Goal: Information Seeking & Learning: Learn about a topic

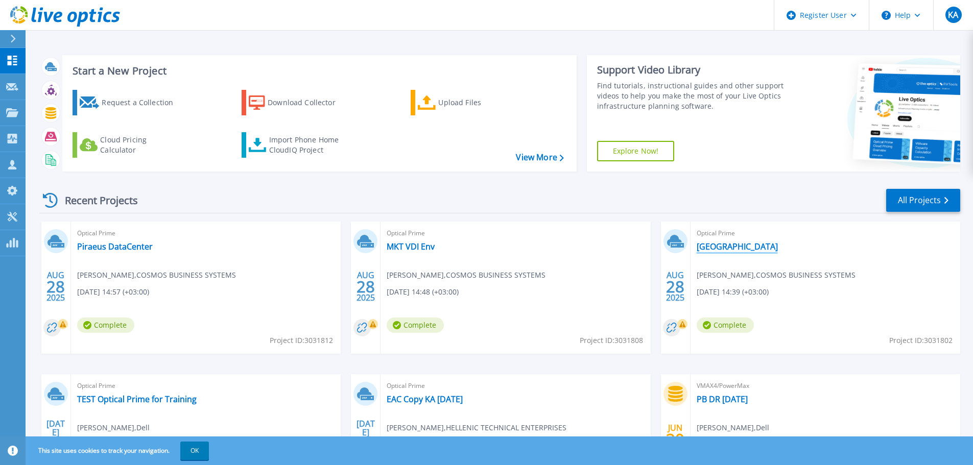
click at [726, 251] on link "[GEOGRAPHIC_DATA]" at bounding box center [737, 247] width 81 height 10
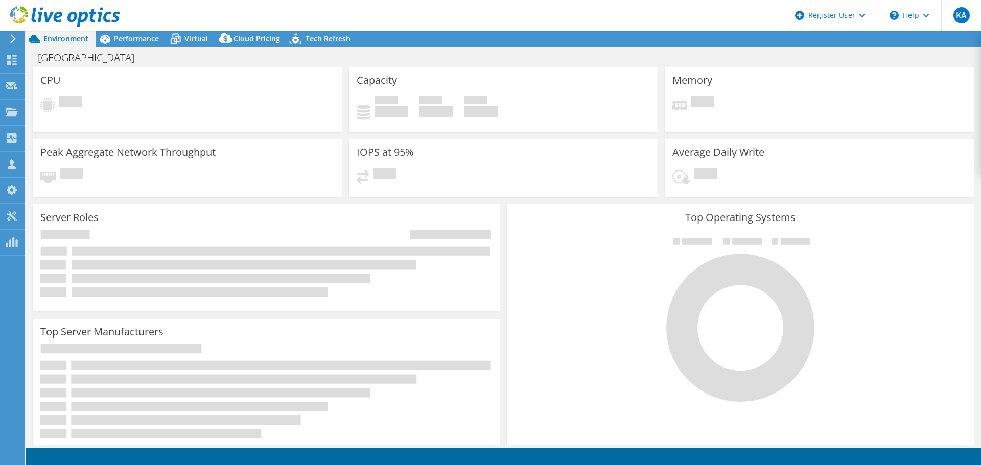
select select "EUFrankfurt"
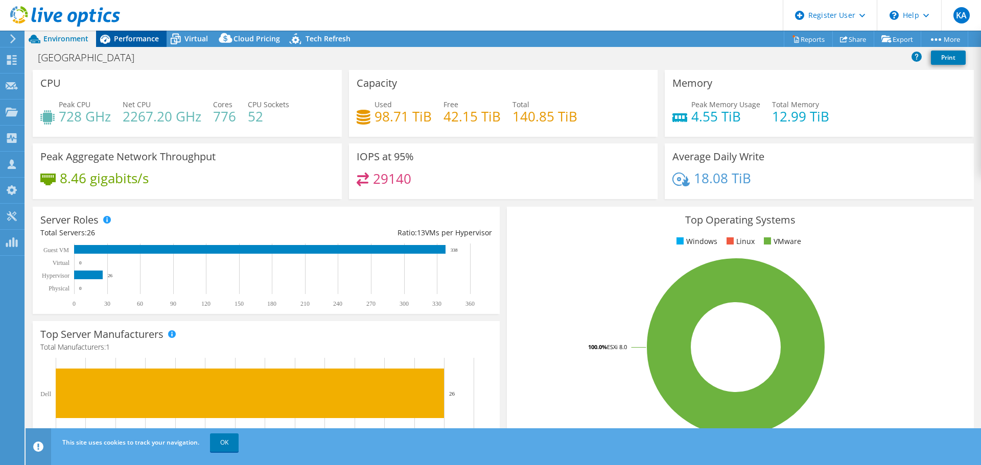
click at [127, 38] on span "Performance" at bounding box center [136, 39] width 45 height 10
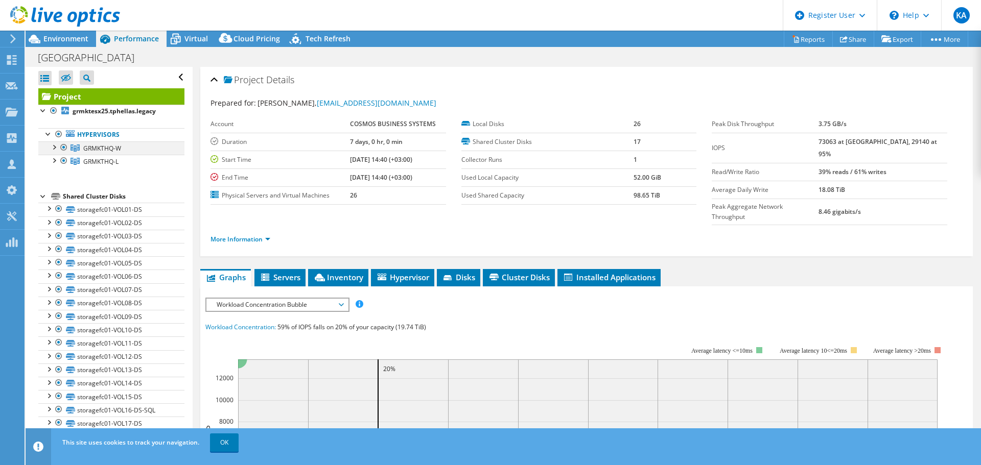
click at [52, 149] on div at bounding box center [54, 146] width 10 height 10
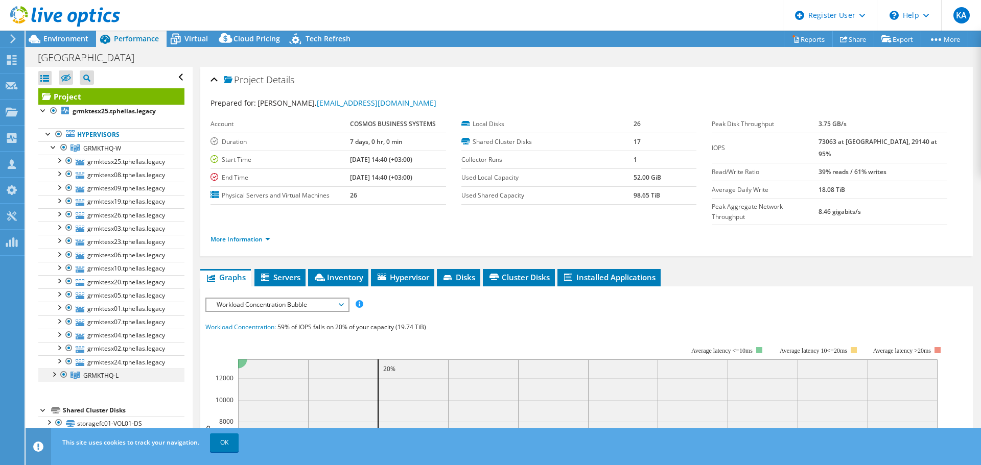
click at [52, 375] on div at bounding box center [54, 374] width 10 height 10
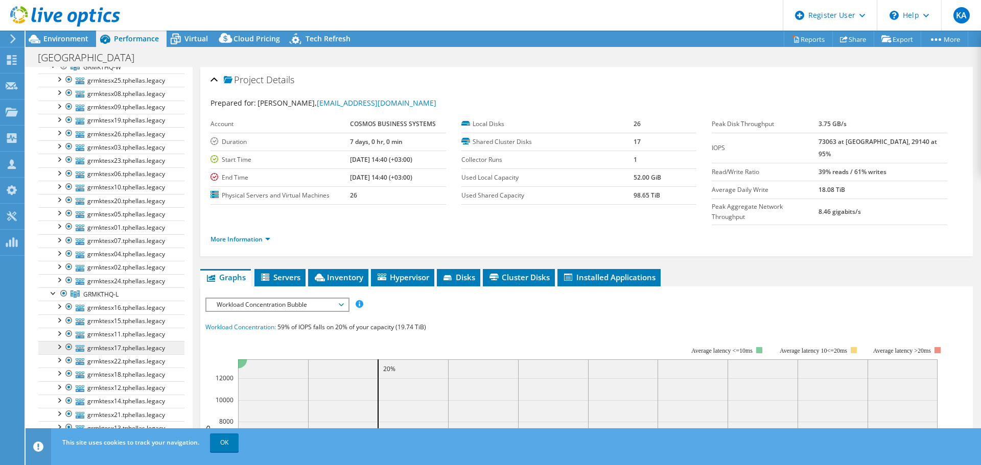
scroll to position [204, 0]
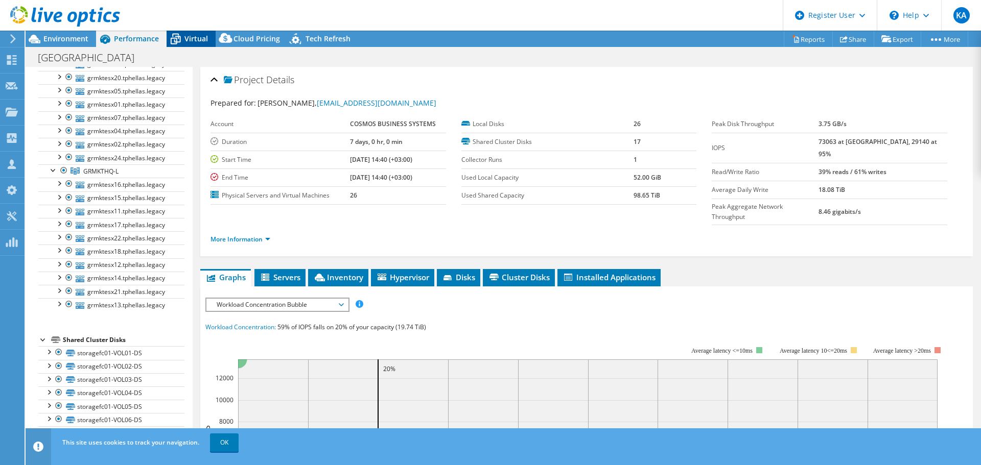
click at [203, 38] on span "Virtual" at bounding box center [195, 39] width 23 height 10
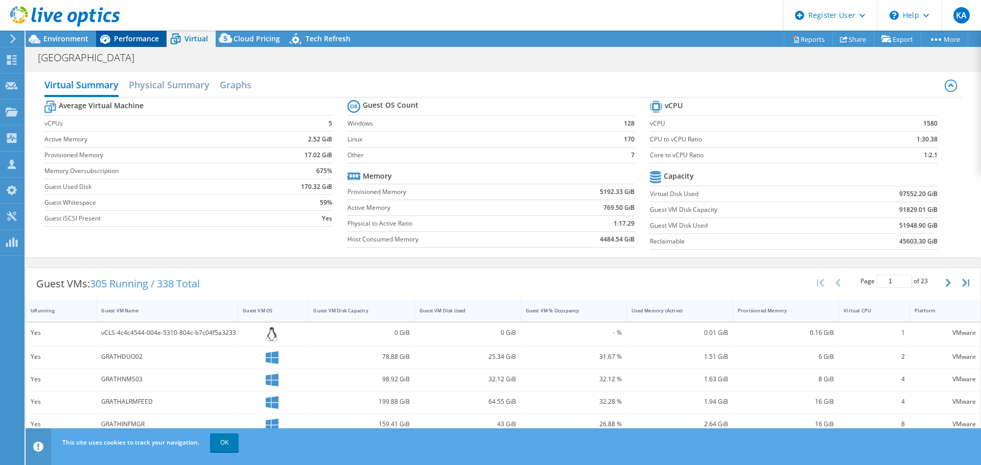
click at [143, 38] on span "Performance" at bounding box center [136, 39] width 45 height 10
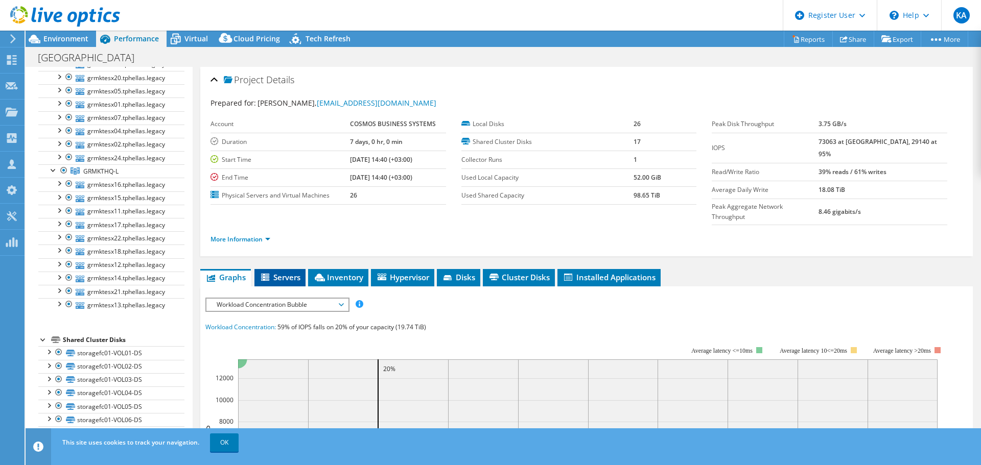
click at [285, 272] on span "Servers" at bounding box center [279, 277] width 41 height 10
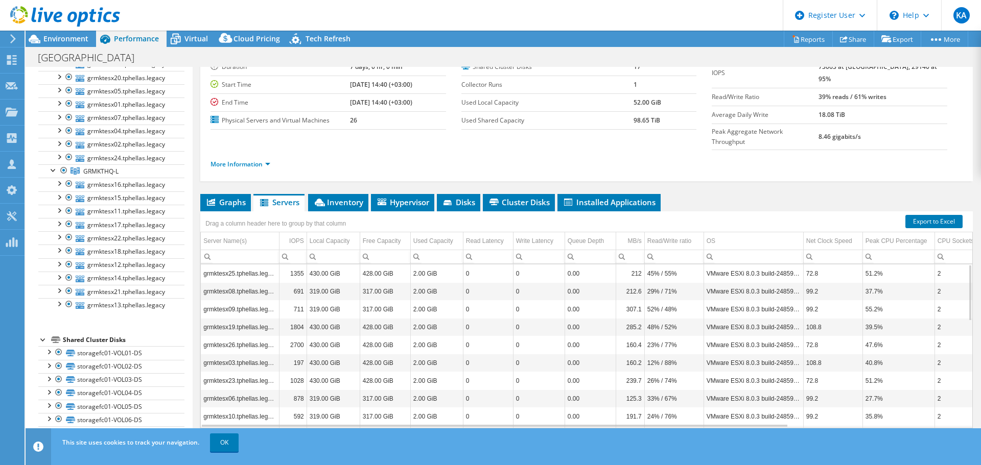
scroll to position [77, 0]
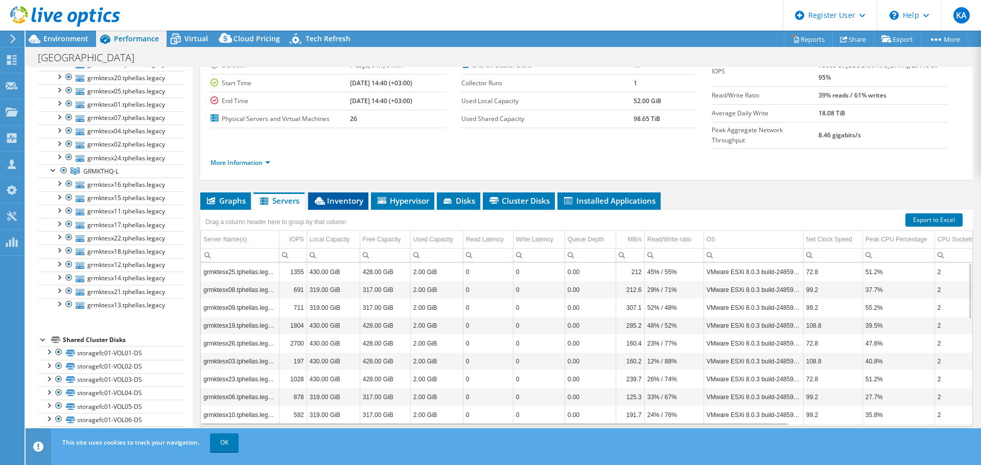
click at [349, 196] on span "Inventory" at bounding box center [338, 201] width 50 height 10
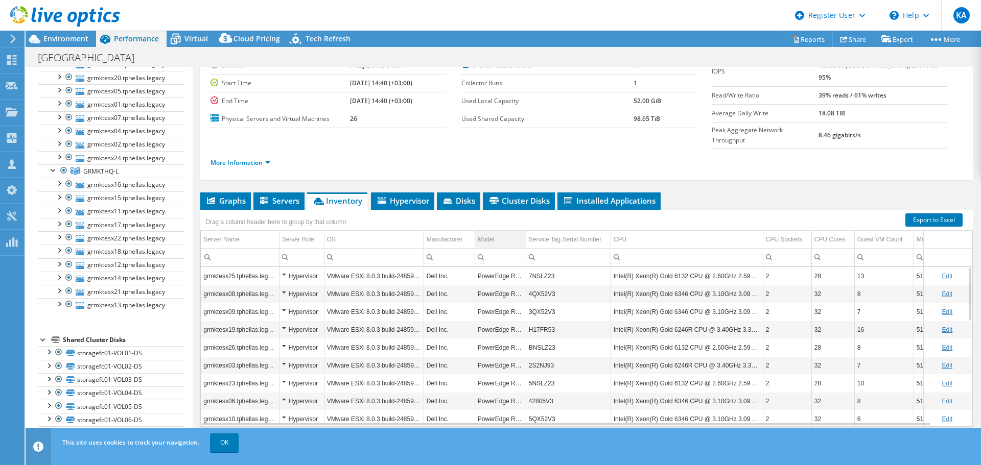
click at [505, 231] on td "Model" at bounding box center [500, 240] width 51 height 18
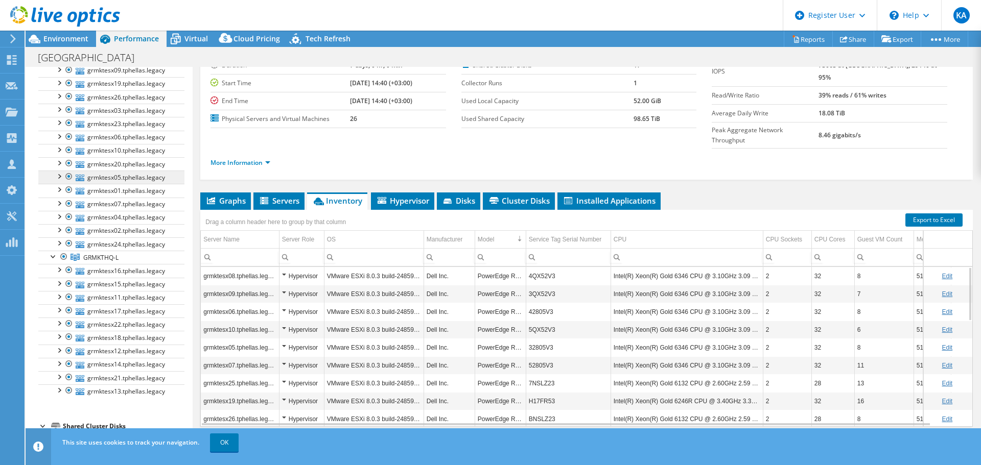
scroll to position [102, 0]
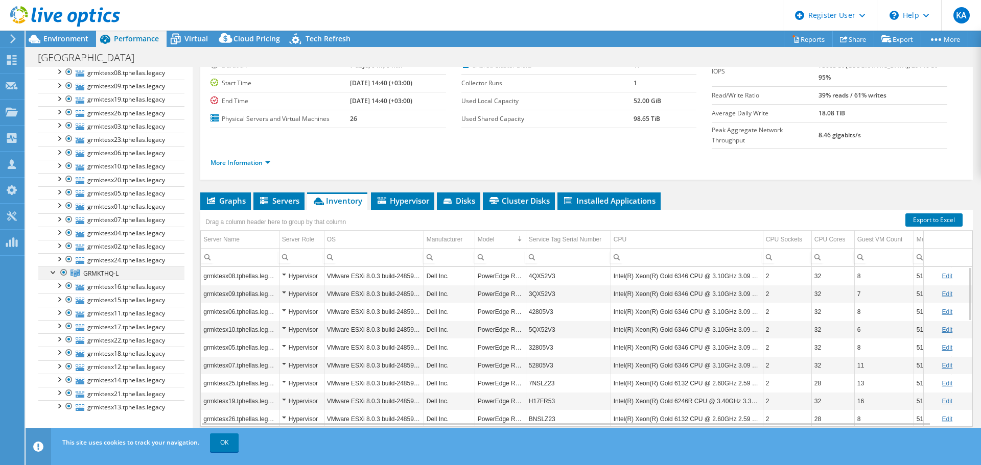
click at [62, 274] on div at bounding box center [64, 273] width 10 height 12
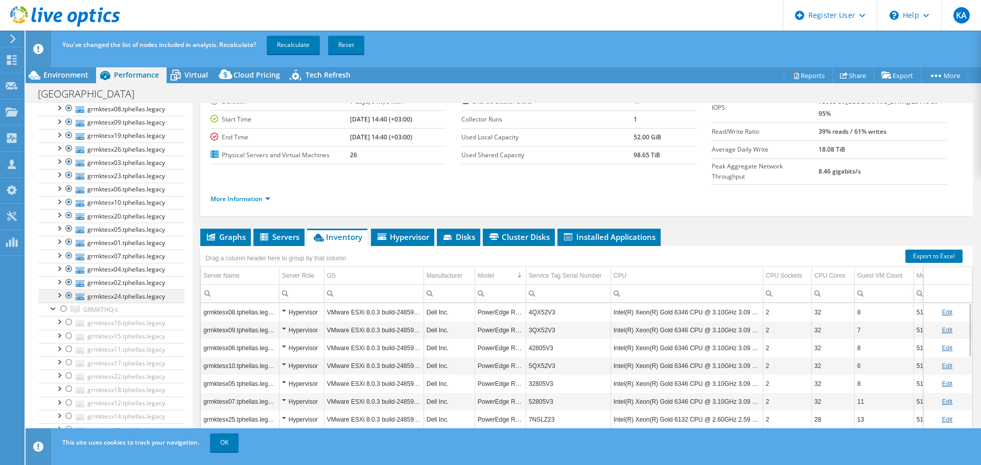
click at [67, 296] on div at bounding box center [69, 296] width 10 height 12
click at [68, 282] on div at bounding box center [69, 282] width 10 height 12
click at [67, 268] on div at bounding box center [69, 269] width 10 height 12
click at [65, 243] on div at bounding box center [69, 242] width 10 height 12
click at [66, 217] on div at bounding box center [69, 215] width 10 height 12
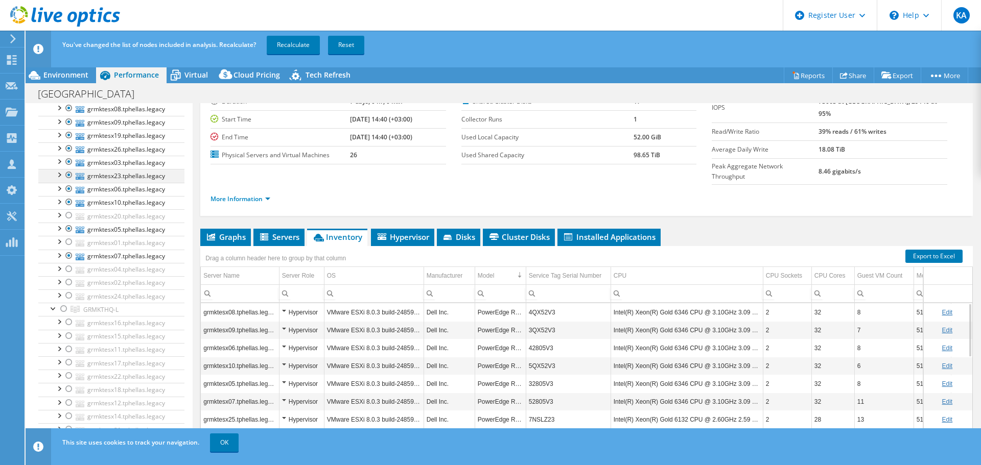
click at [67, 176] on div at bounding box center [69, 175] width 10 height 12
click at [67, 163] on div at bounding box center [69, 162] width 10 height 12
click at [69, 150] on div at bounding box center [69, 149] width 10 height 12
click at [67, 137] on div at bounding box center [69, 135] width 10 height 12
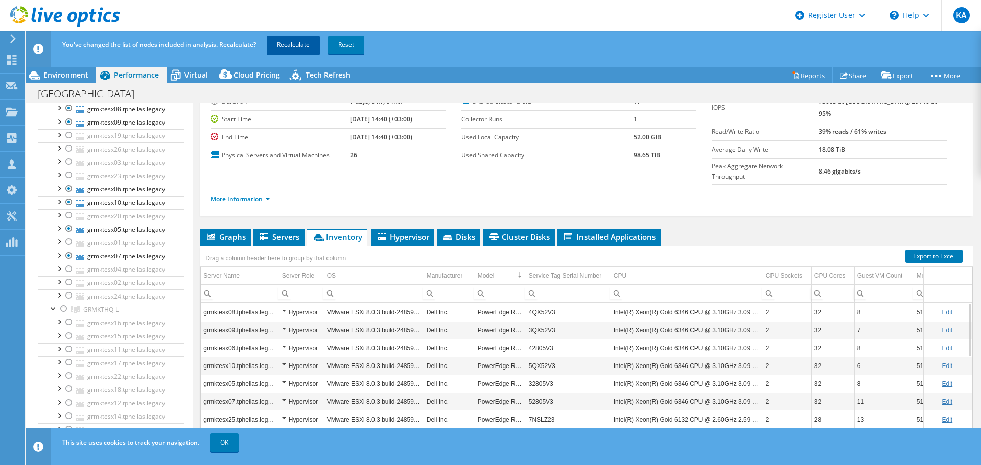
click at [285, 48] on link "Recalculate" at bounding box center [293, 45] width 53 height 18
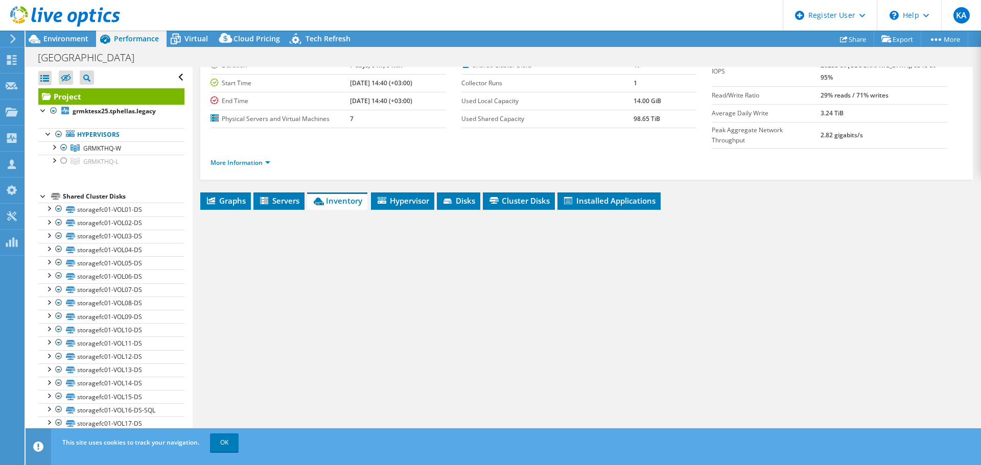
scroll to position [0, 0]
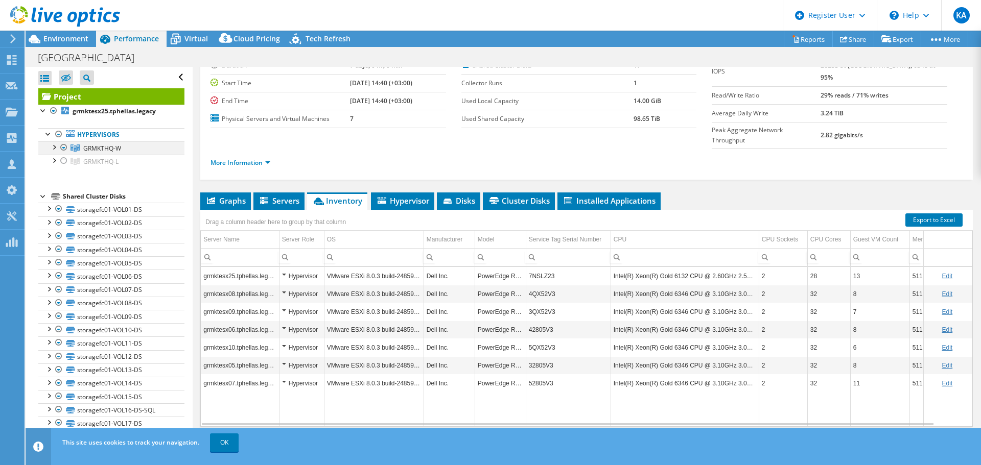
click at [53, 145] on div at bounding box center [54, 146] width 10 height 10
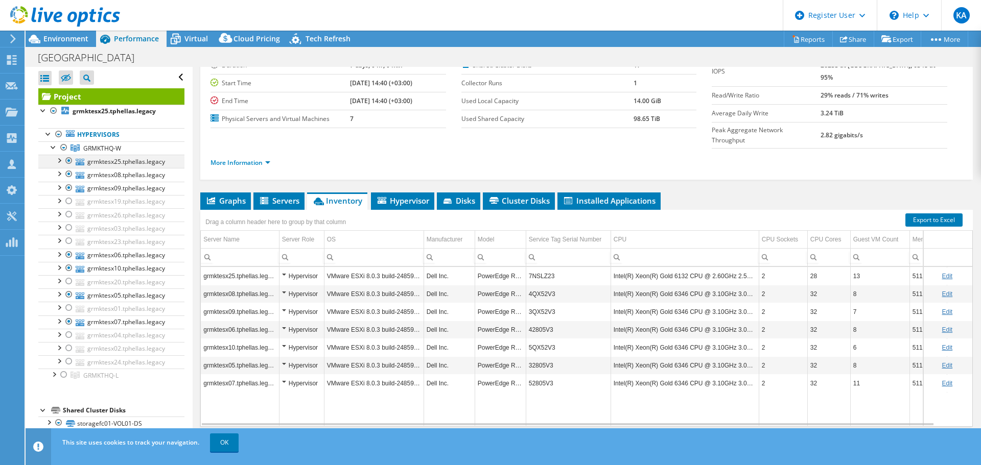
click at [65, 158] on div at bounding box center [69, 161] width 10 height 12
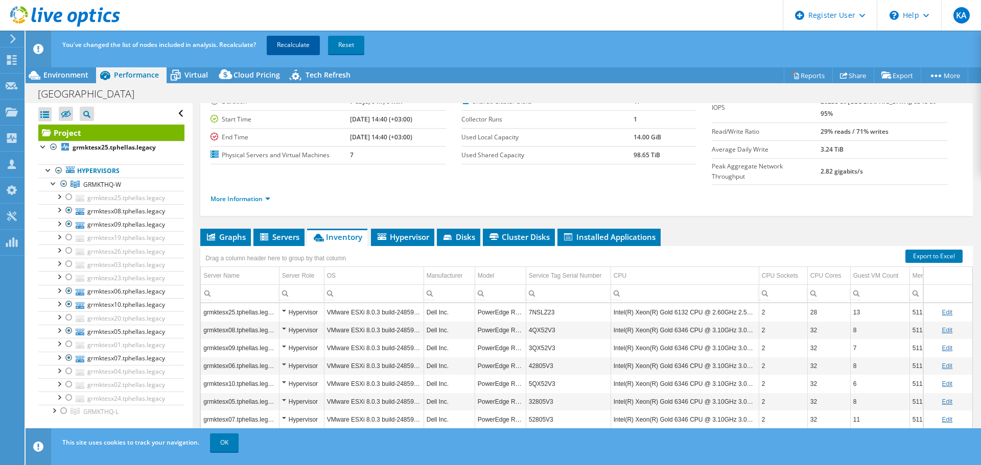
click at [302, 48] on link "Recalculate" at bounding box center [293, 45] width 53 height 18
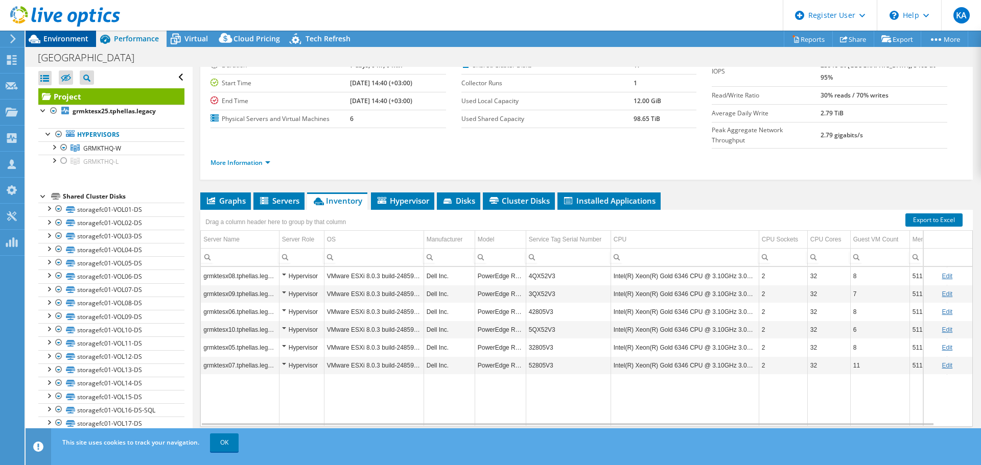
click at [55, 38] on span "Environment" at bounding box center [65, 39] width 45 height 10
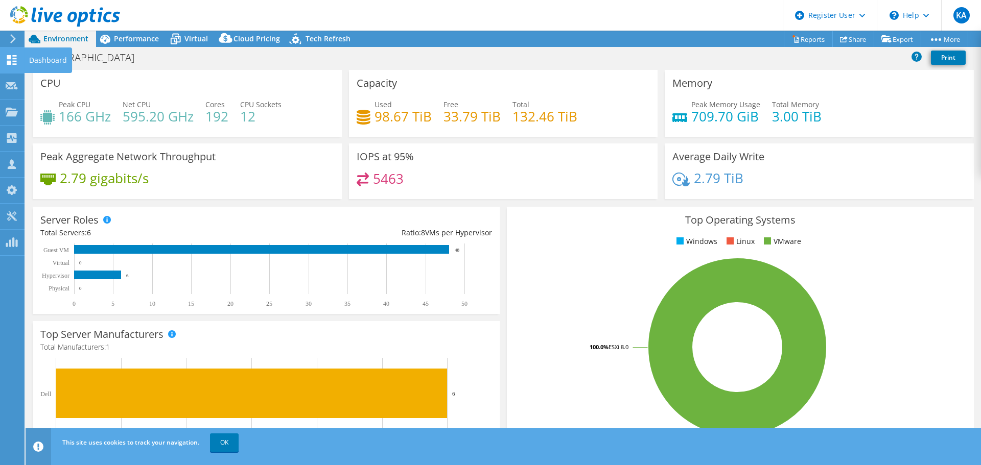
click at [9, 58] on use at bounding box center [12, 60] width 10 height 10
